Goal: Find specific page/section: Find specific page/section

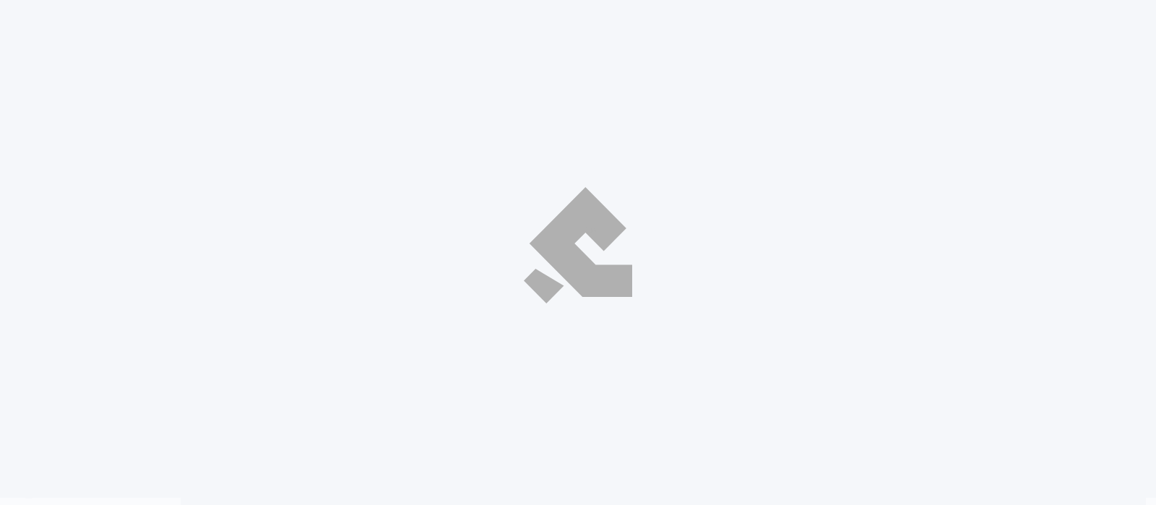
select select "ar"
